Goal: Find specific page/section: Find specific page/section

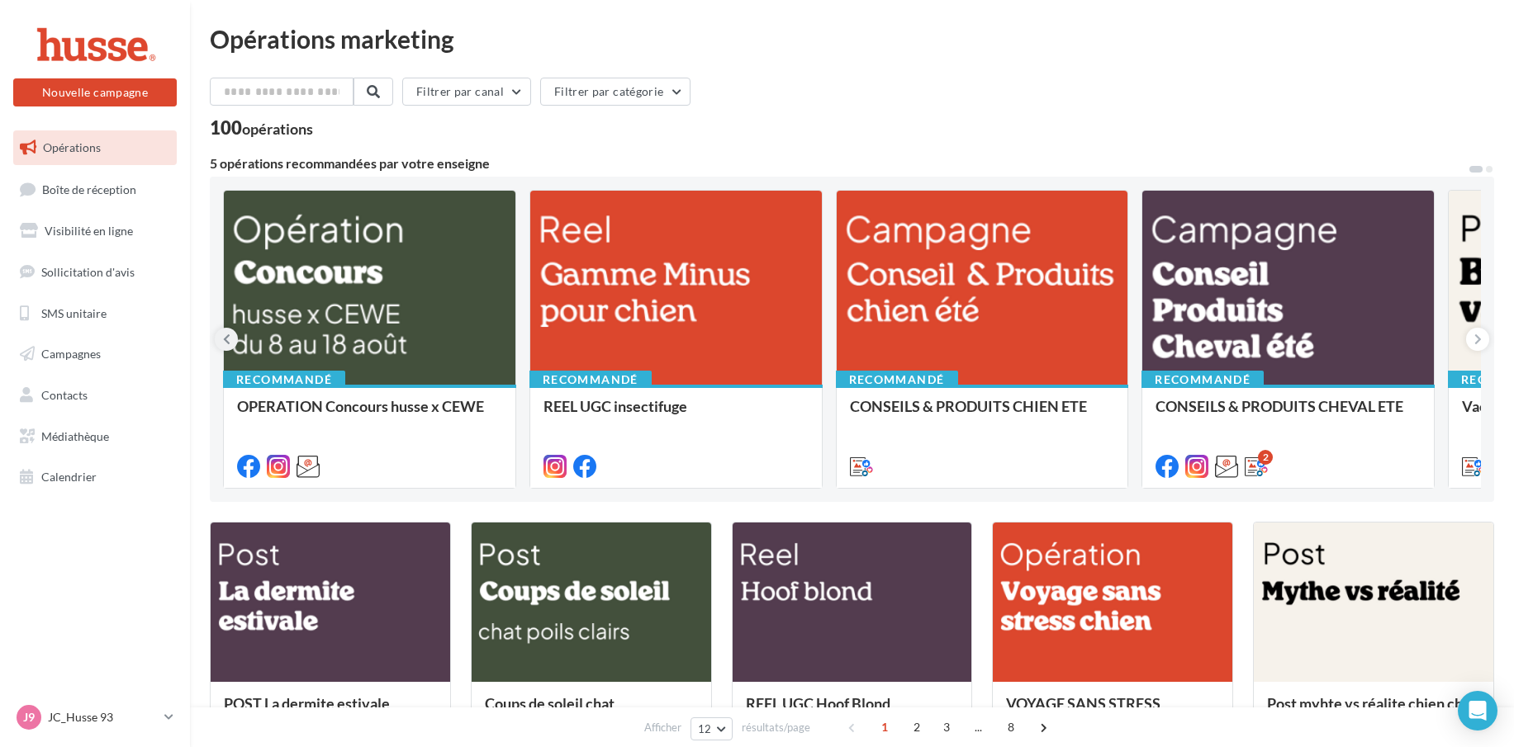
click at [224, 336] on icon at bounding box center [226, 339] width 7 height 17
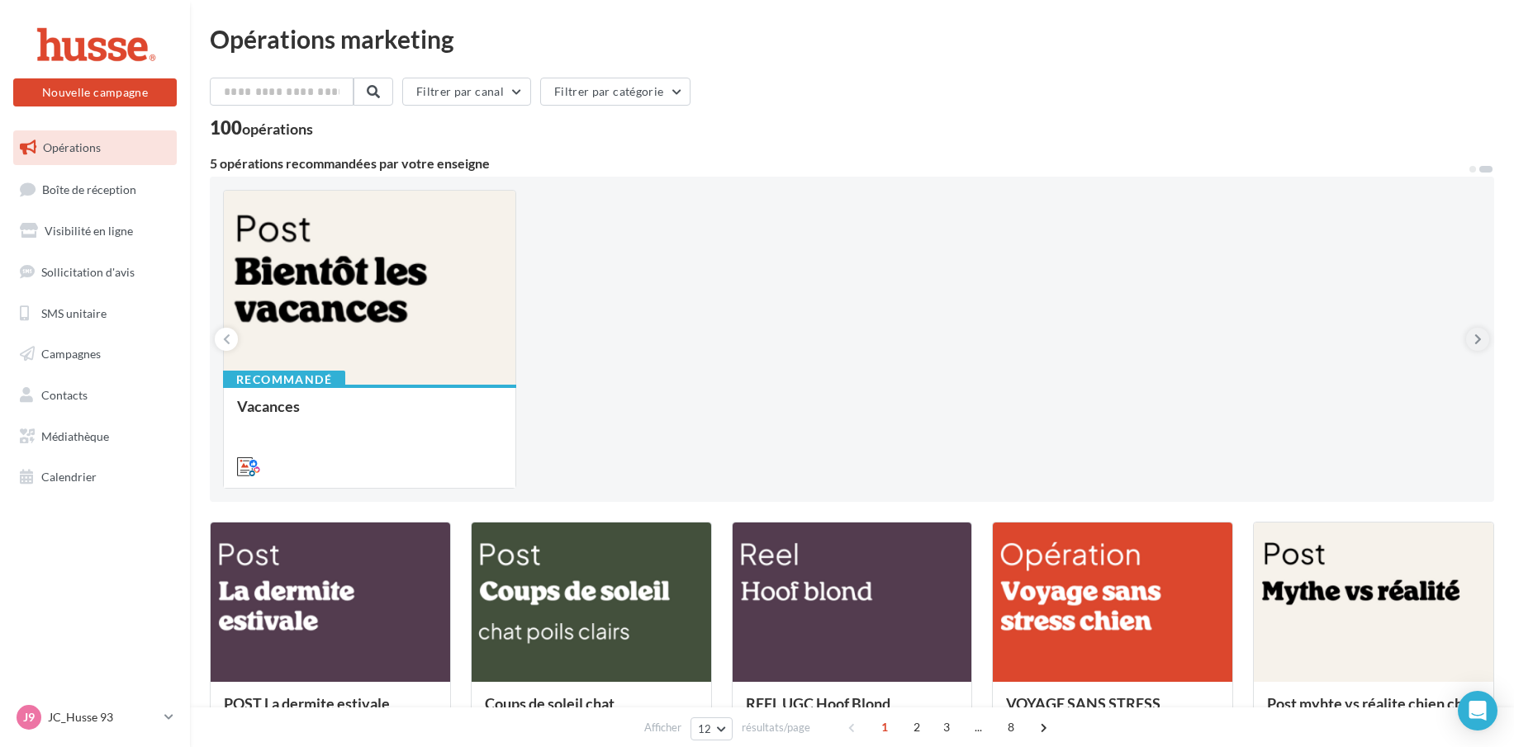
click at [1477, 337] on icon at bounding box center [1477, 339] width 7 height 17
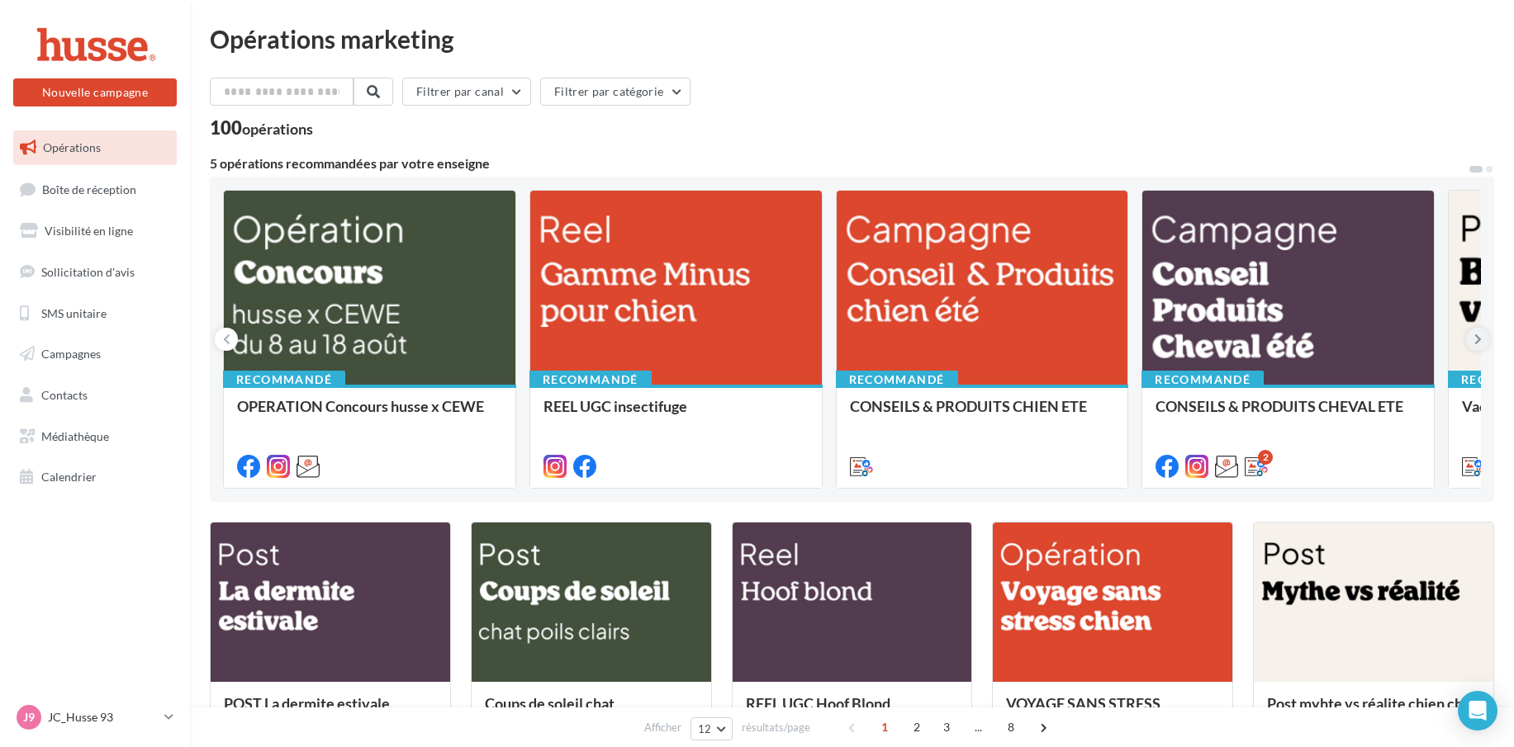
click at [1477, 337] on icon at bounding box center [1477, 339] width 7 height 17
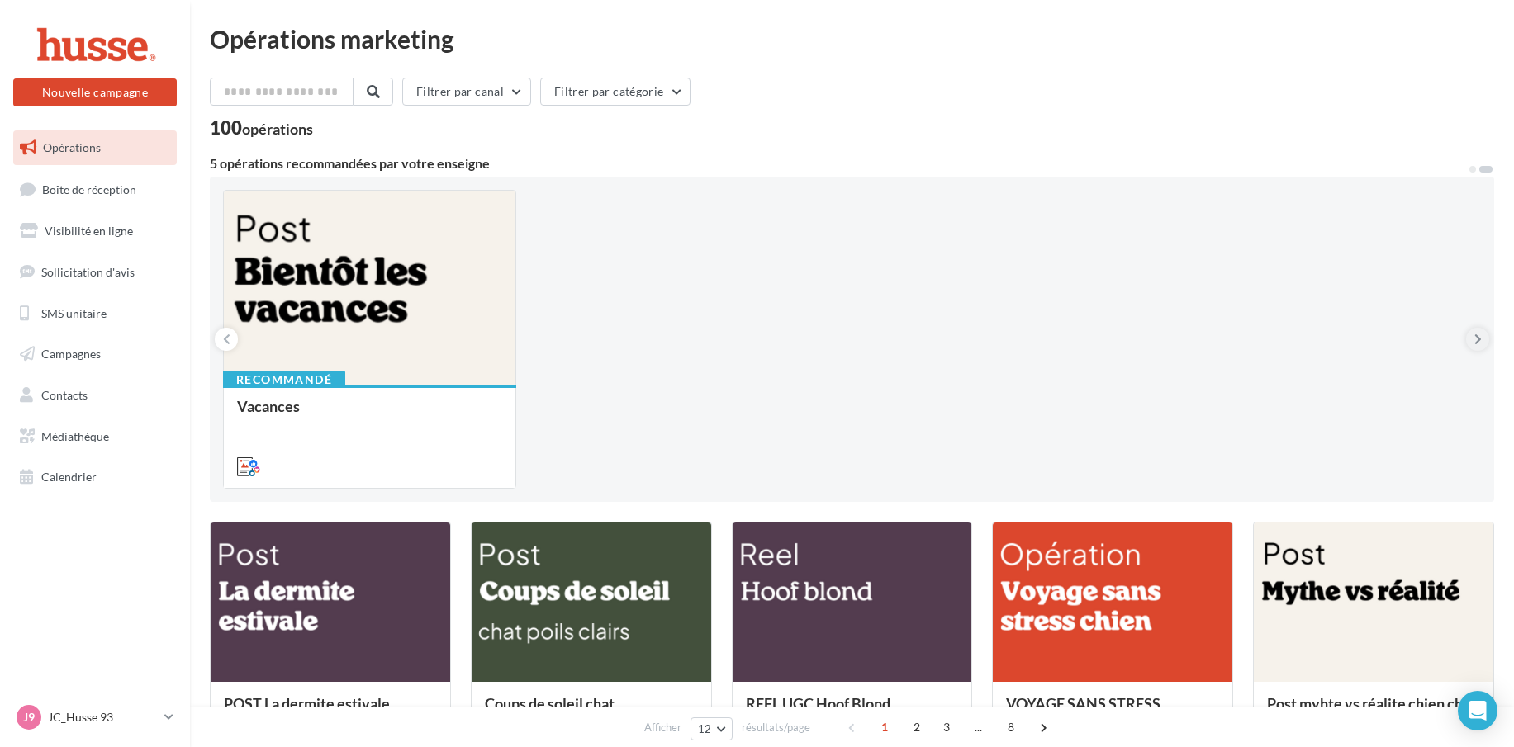
click at [1477, 337] on icon at bounding box center [1477, 339] width 7 height 17
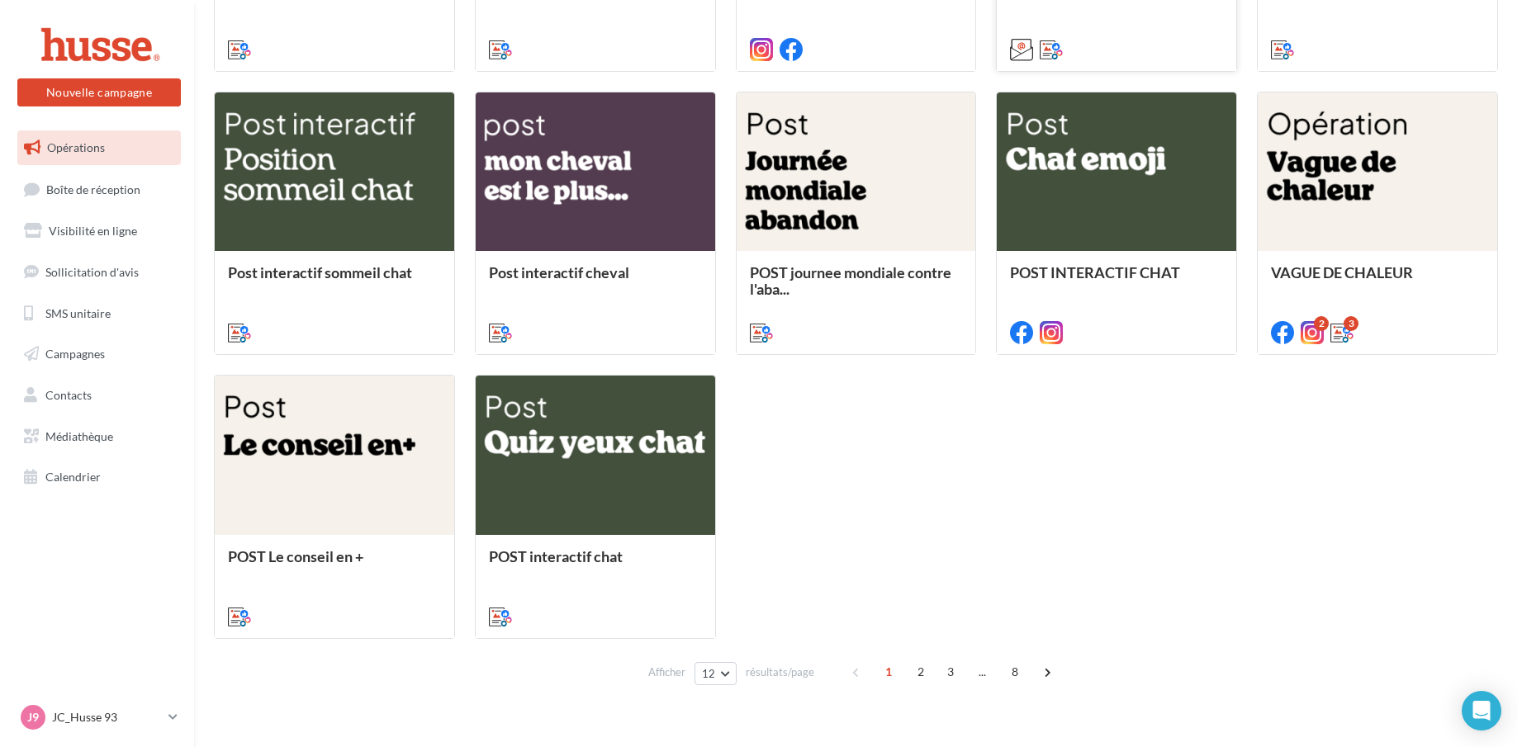
scroll to position [743, 0]
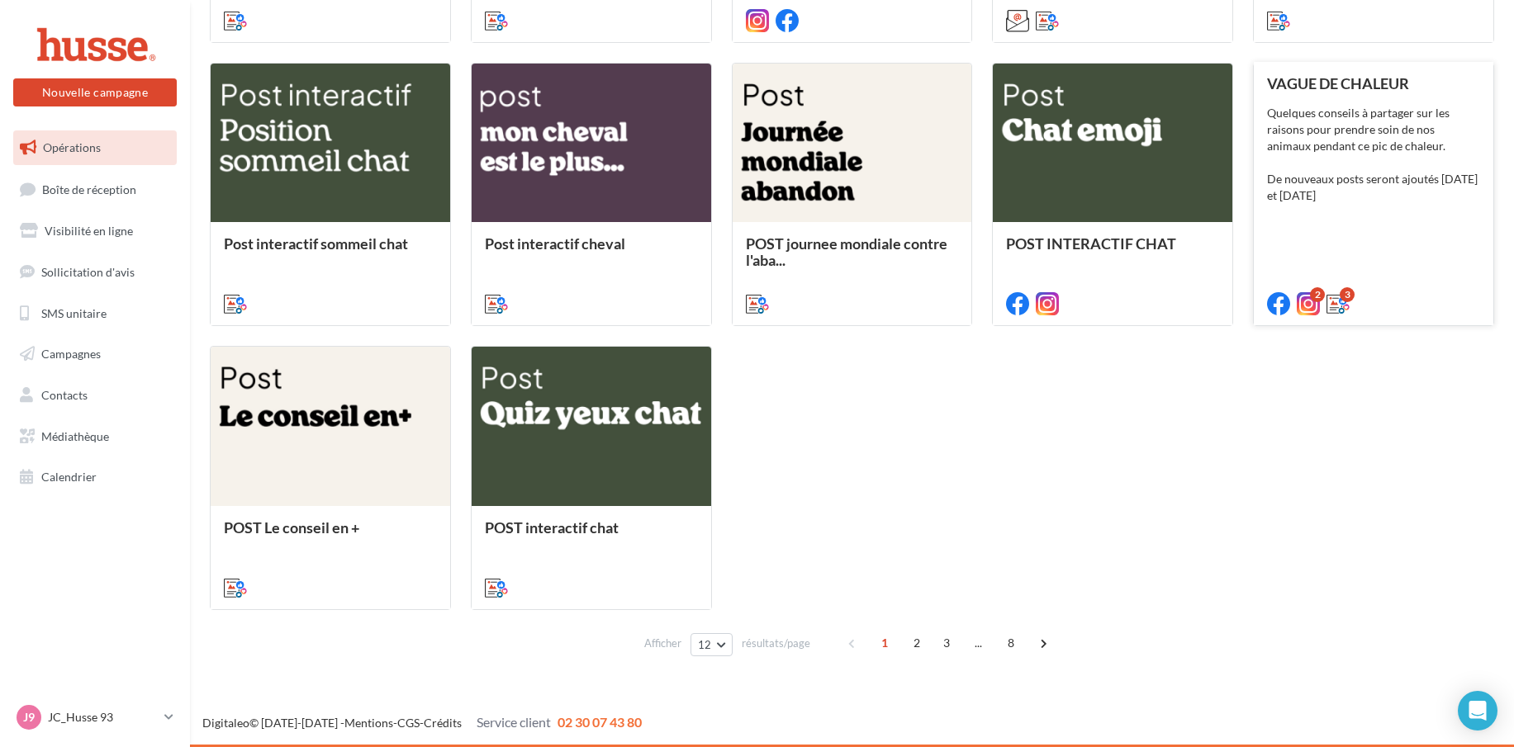
click at [1345, 160] on div "Quelques conseils à partager sur les raisons pour prendre soin de nos animaux p…" at bounding box center [1373, 154] width 213 height 99
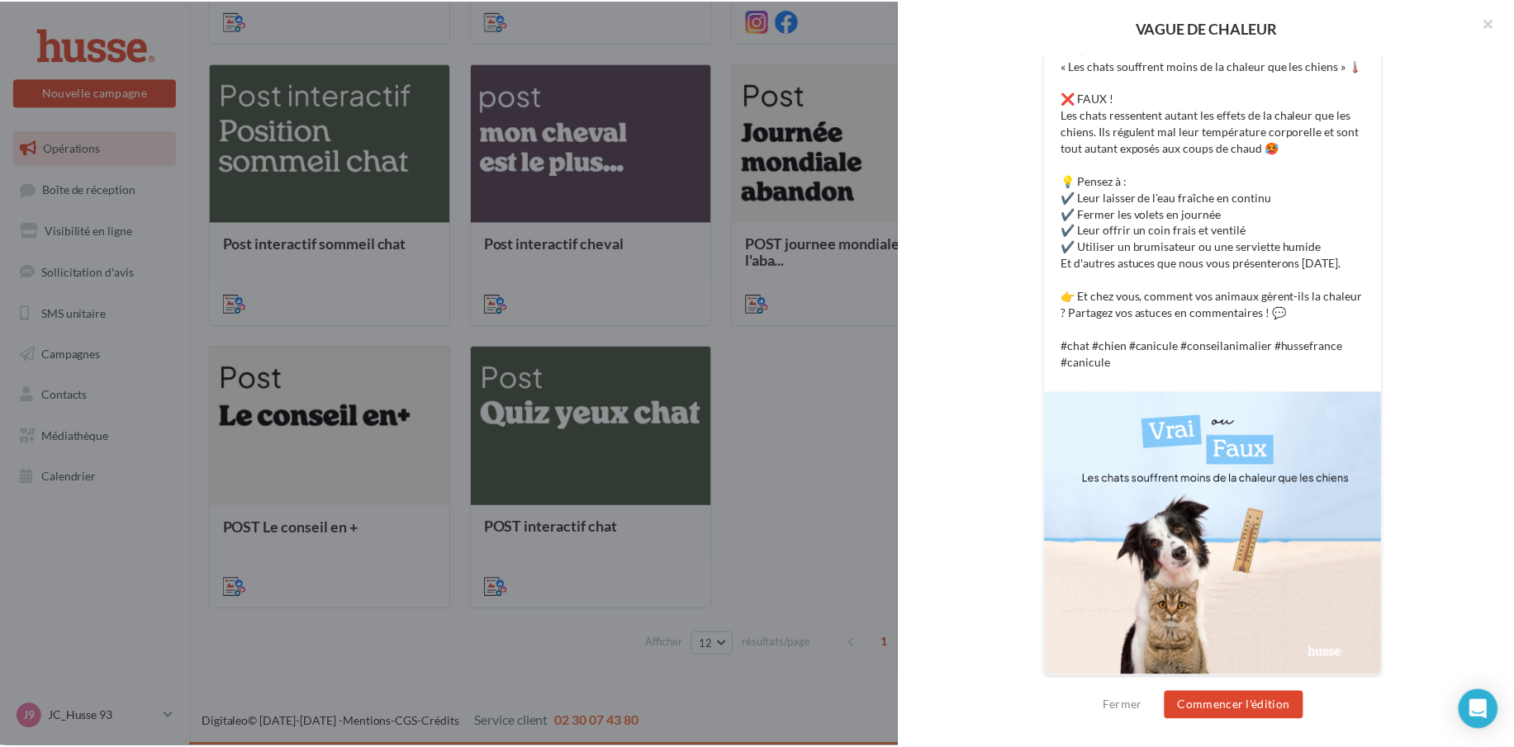
scroll to position [395, 0]
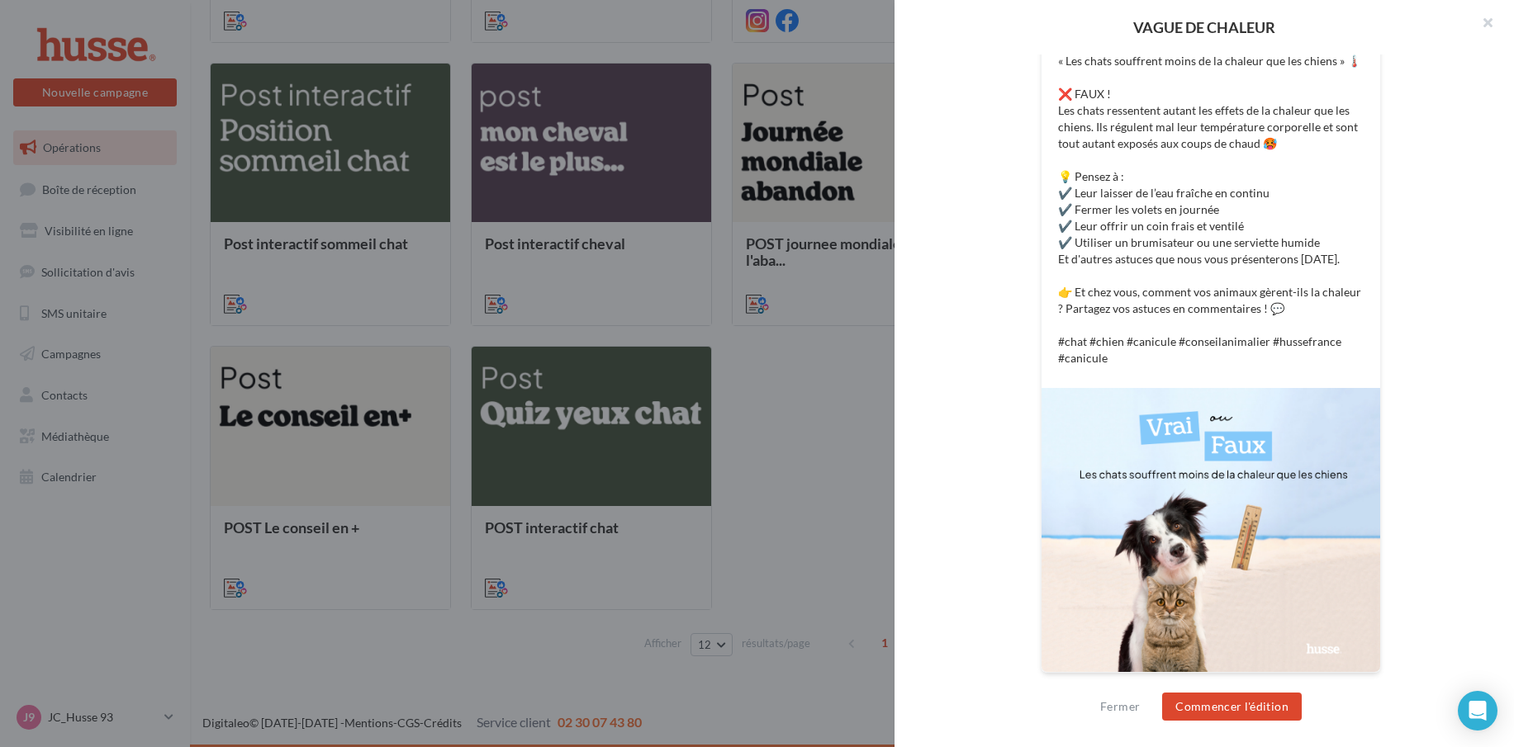
click at [210, 676] on div "VAGUE DE CHALEUR Description Quelques conseils à partager sur les raisons pour …" at bounding box center [852, 676] width 1284 height 0
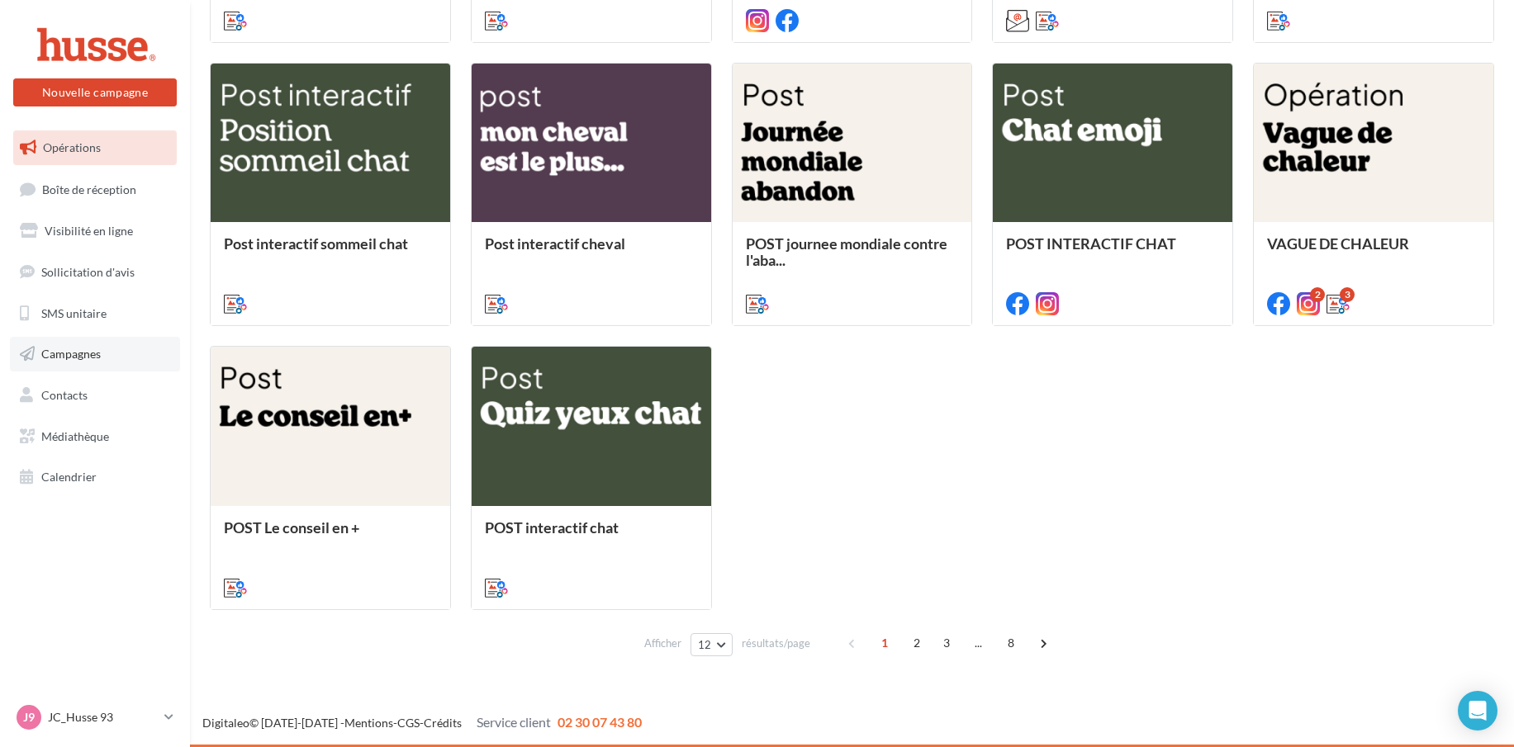
click at [71, 354] on span "Campagnes" at bounding box center [70, 354] width 59 height 14
